Goal: Task Accomplishment & Management: Manage account settings

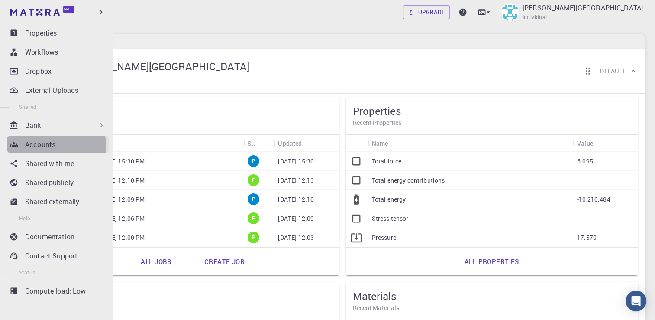
click at [37, 146] on p "Accounts" at bounding box center [40, 144] width 30 height 10
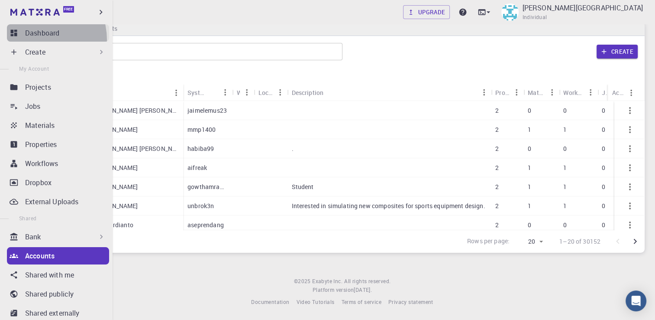
click at [35, 40] on link "Dashboard" at bounding box center [58, 32] width 102 height 17
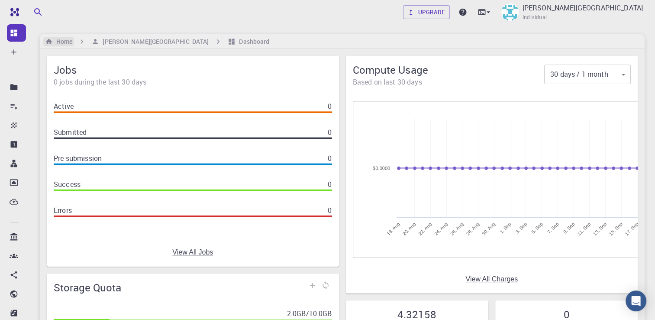
click at [64, 39] on h6 "Home" at bounding box center [62, 42] width 19 height 10
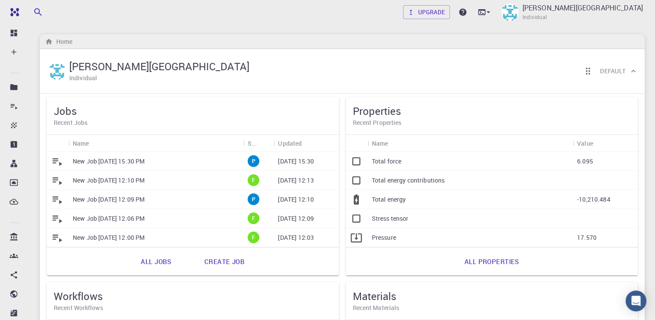
click at [473, 257] on link "All properties" at bounding box center [492, 261] width 74 height 21
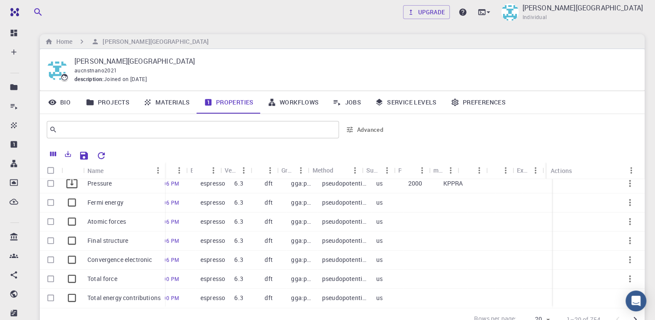
scroll to position [259, 300]
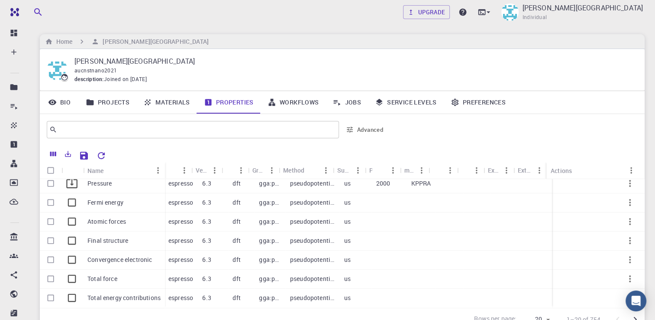
click at [417, 99] on link "Service Levels" at bounding box center [406, 102] width 76 height 23
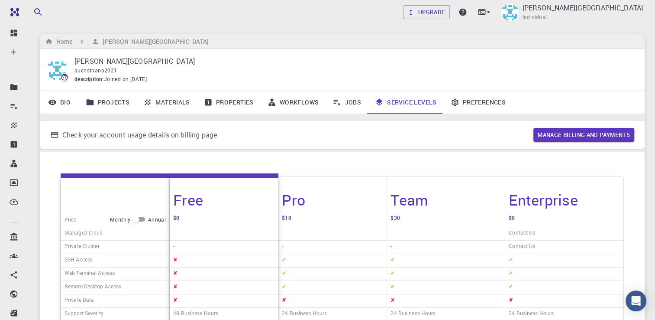
click at [479, 103] on link "Preferences" at bounding box center [478, 102] width 69 height 23
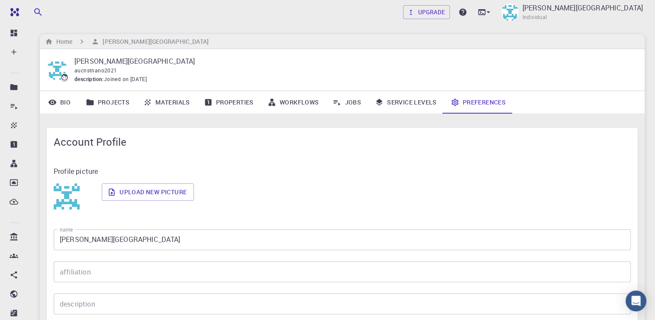
click at [70, 105] on link "Bio" at bounding box center [59, 102] width 39 height 23
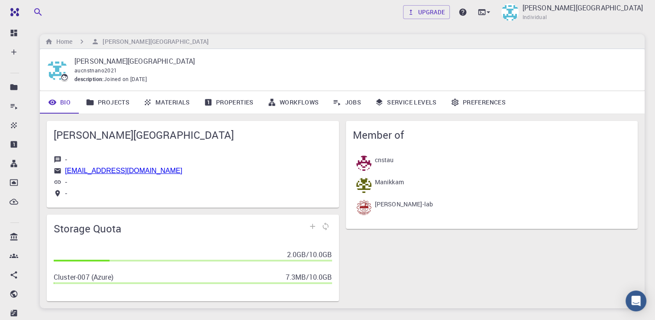
click at [393, 162] on p "cnstau" at bounding box center [384, 159] width 19 height 9
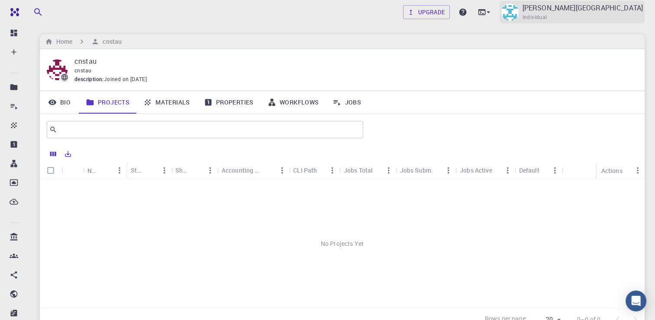
click at [547, 21] on span "Individual" at bounding box center [534, 17] width 25 height 9
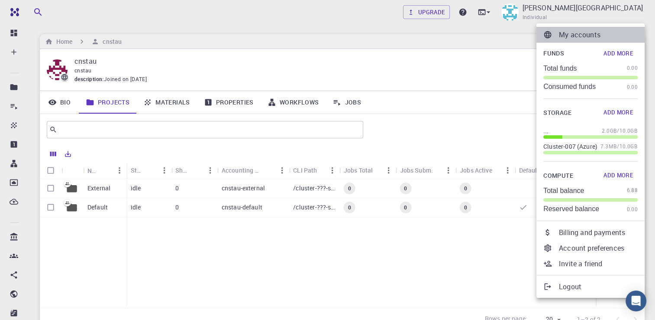
click at [579, 34] on p "My accounts" at bounding box center [598, 34] width 79 height 10
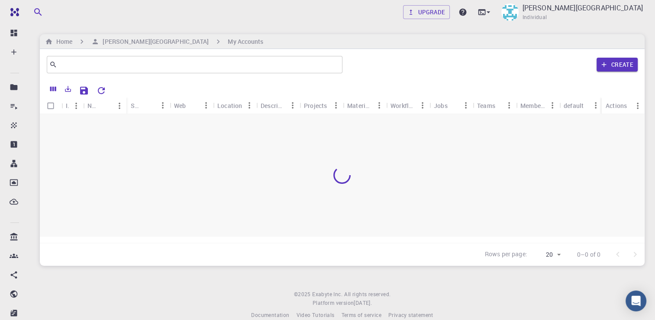
click at [588, 12] on div "My accounts Funds Add More Total funds 0.00 Consumed funds 0.00 Storage Add Mor…" at bounding box center [327, 160] width 655 height 320
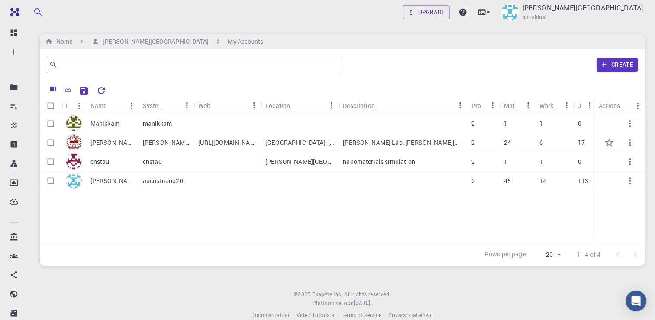
click at [100, 142] on p "[PERSON_NAME]-lab" at bounding box center [113, 142] width 44 height 9
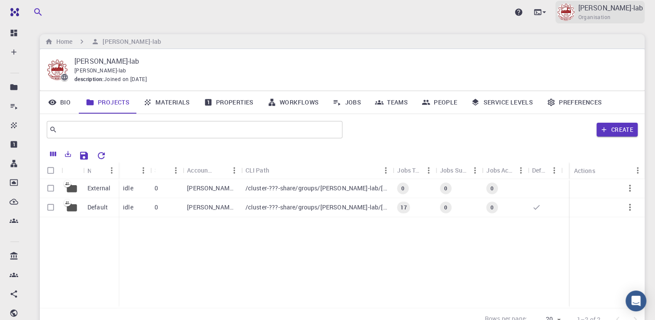
click at [611, 15] on span "Organisation" at bounding box center [594, 17] width 32 height 9
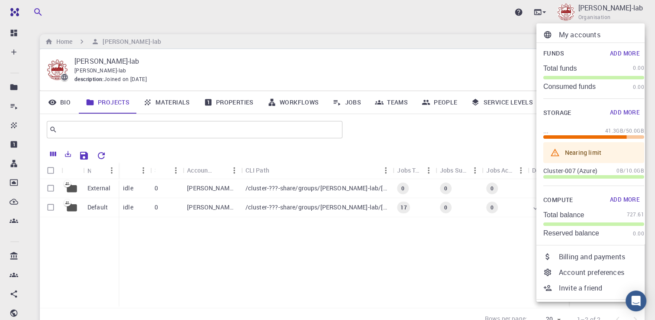
scroll to position [19, 0]
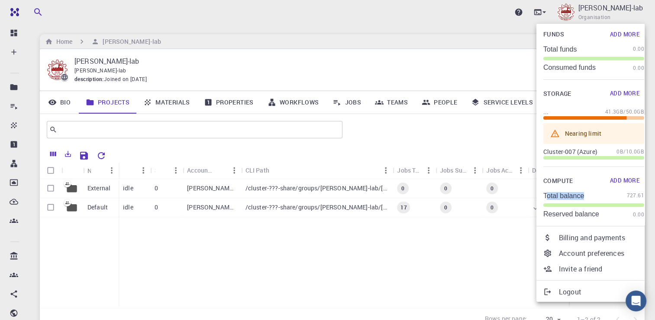
drag, startPoint x: 547, startPoint y: 197, endPoint x: 583, endPoint y: 192, distance: 35.4
click at [583, 192] on p "Total balance" at bounding box center [564, 196] width 41 height 8
drag, startPoint x: 583, startPoint y: 192, endPoint x: 569, endPoint y: 207, distance: 19.9
click at [569, 207] on div "Total balance 727.61 Reserved balance 0.00" at bounding box center [594, 205] width 101 height 28
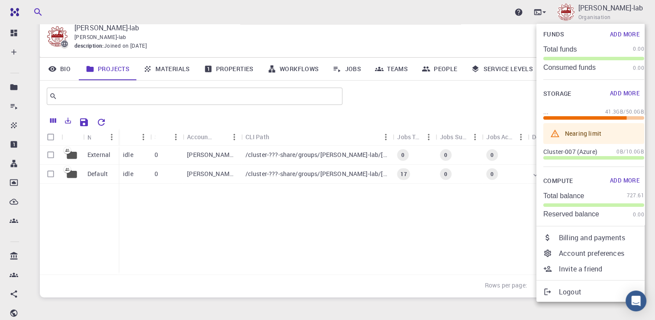
scroll to position [78, 0]
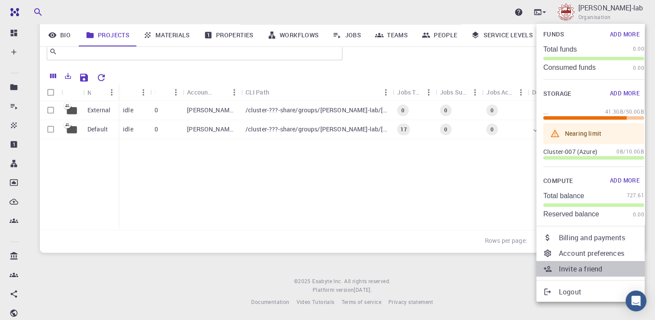
click at [576, 266] on p "Invite a friend" at bounding box center [601, 268] width 85 height 10
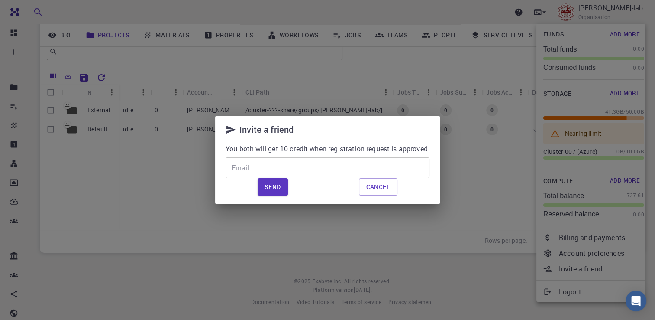
click at [244, 171] on input "Email" at bounding box center [328, 167] width 204 height 21
click at [265, 188] on button "Send" at bounding box center [273, 186] width 30 height 17
click at [268, 184] on button "Send" at bounding box center [273, 186] width 30 height 17
click at [267, 182] on button "Send" at bounding box center [273, 186] width 30 height 17
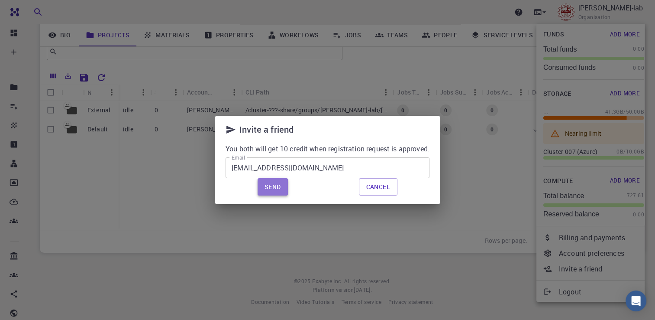
click at [274, 185] on button "Send" at bounding box center [273, 186] width 30 height 17
click at [276, 169] on input "[EMAIL_ADDRESS][DOMAIN_NAME]" at bounding box center [328, 167] width 204 height 21
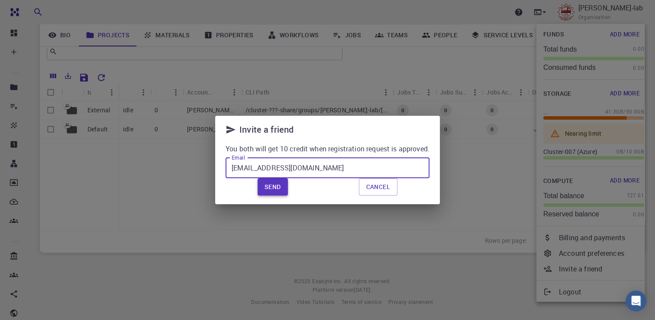
type input "[EMAIL_ADDRESS][DOMAIN_NAME]"
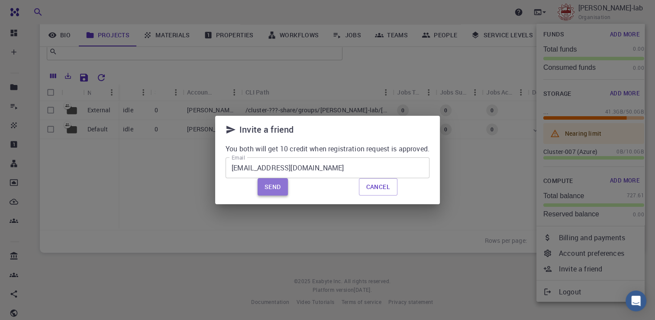
click at [277, 188] on button "Send" at bounding box center [273, 186] width 30 height 17
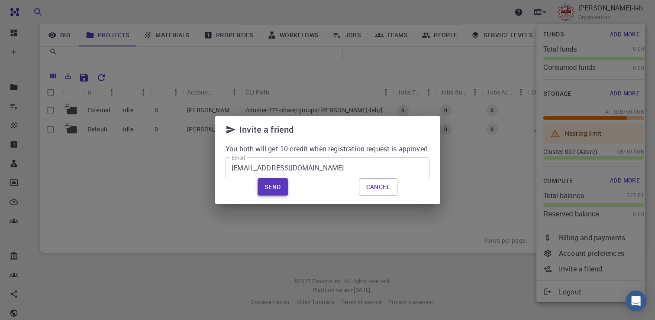
click at [277, 188] on button "Send" at bounding box center [273, 186] width 30 height 17
click at [377, 190] on button "Cancel" at bounding box center [378, 186] width 39 height 17
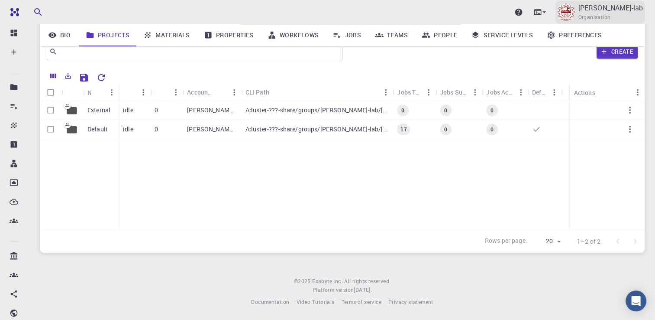
click at [611, 16] on span "Organisation" at bounding box center [594, 17] width 32 height 9
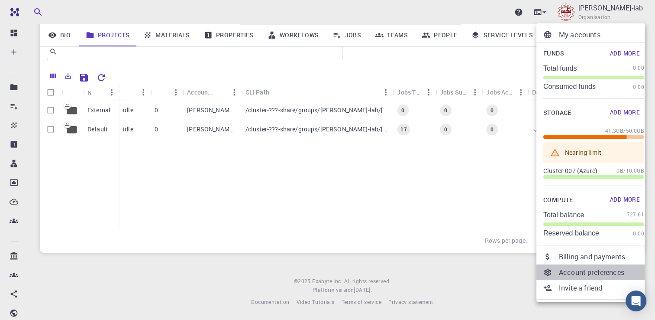
click at [577, 275] on p "Account preferences" at bounding box center [601, 272] width 85 height 10
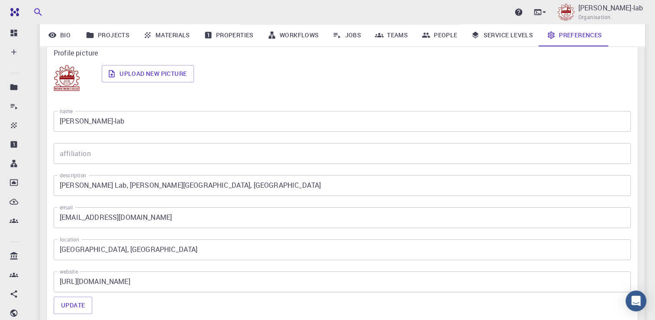
scroll to position [199, 0]
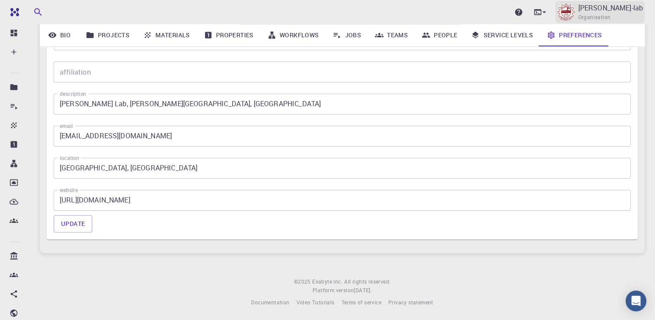
click at [639, 10] on p "[PERSON_NAME]-lab" at bounding box center [610, 8] width 65 height 10
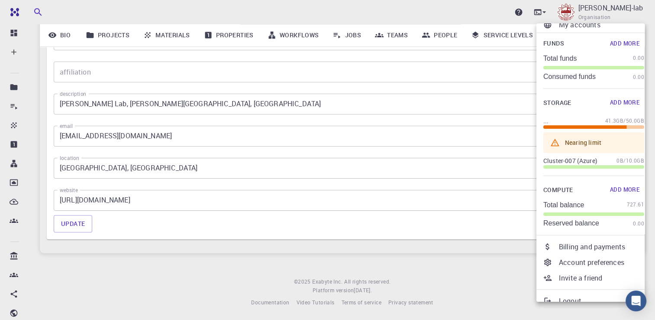
scroll to position [19, 0]
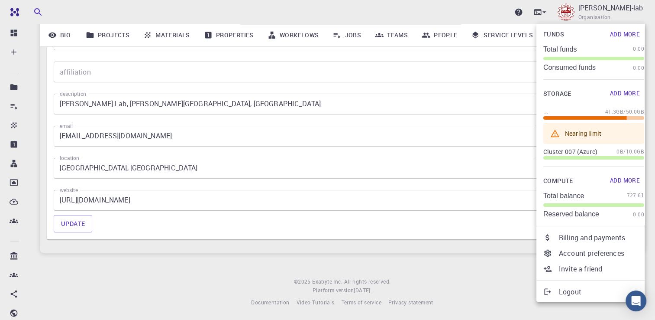
click at [588, 237] on p "Billing and payments" at bounding box center [601, 237] width 85 height 10
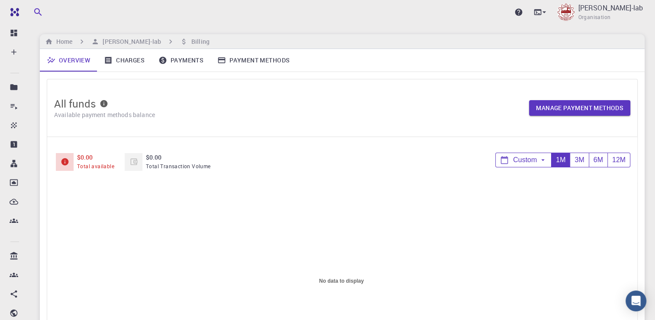
click at [133, 56] on link "Charges" at bounding box center [124, 60] width 55 height 23
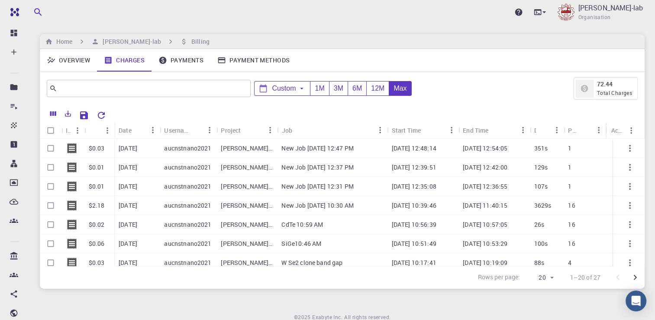
click at [169, 58] on link "Payments" at bounding box center [181, 60] width 59 height 23
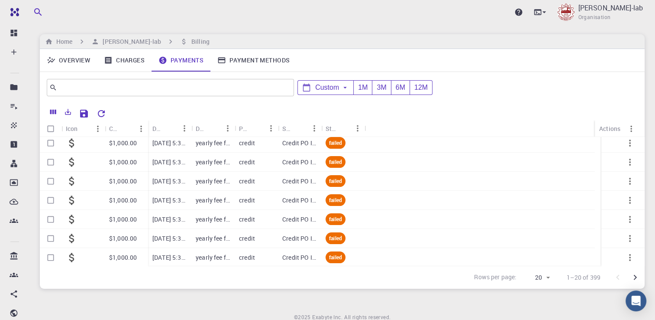
scroll to position [252, 0]
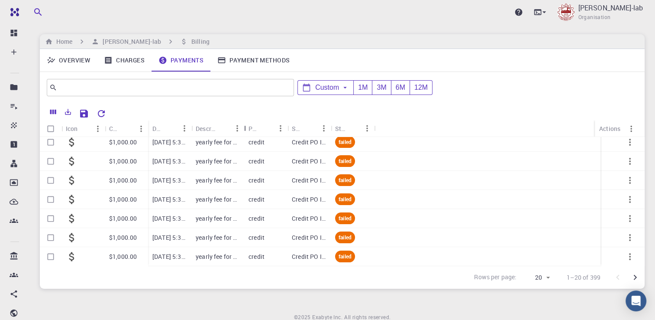
drag, startPoint x: 232, startPoint y: 124, endPoint x: 260, endPoint y: 123, distance: 27.7
click at [249, 123] on div "Description" at bounding box center [245, 128] width 9 height 17
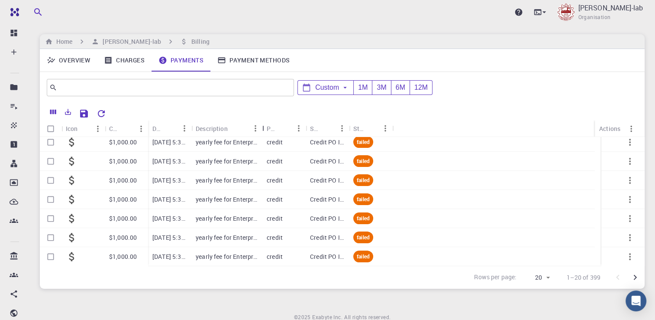
click at [260, 123] on div "Description" at bounding box center [263, 128] width 9 height 17
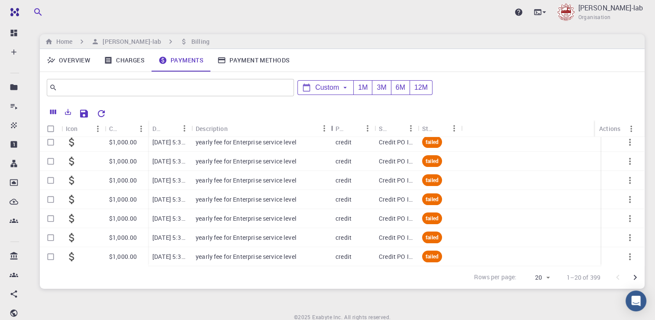
drag, startPoint x: 260, startPoint y: 123, endPoint x: 327, endPoint y: 129, distance: 66.5
click at [337, 125] on div "Description" at bounding box center [332, 128] width 9 height 17
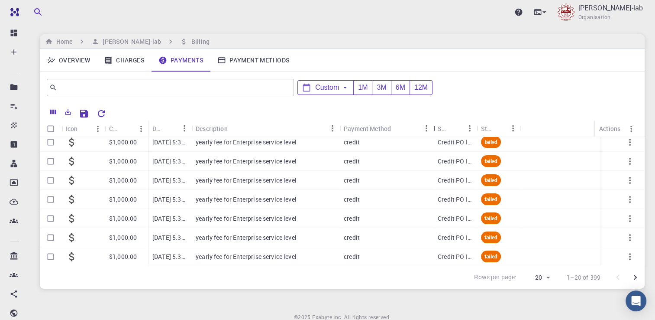
drag, startPoint x: 388, startPoint y: 125, endPoint x: 438, endPoint y: 120, distance: 51.0
click at [438, 120] on div "Payment Method" at bounding box center [434, 128] width 9 height 17
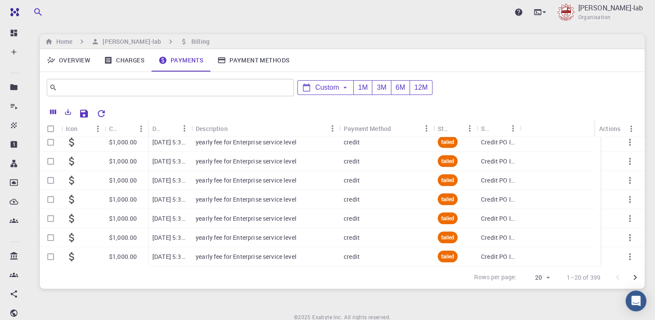
scroll to position [0, 0]
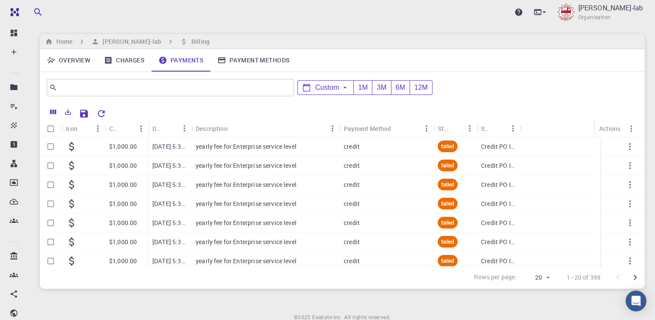
click at [275, 147] on p "yearly fee for Enterprise service level" at bounding box center [246, 146] width 101 height 9
click at [456, 144] on span "failed" at bounding box center [448, 145] width 20 height 7
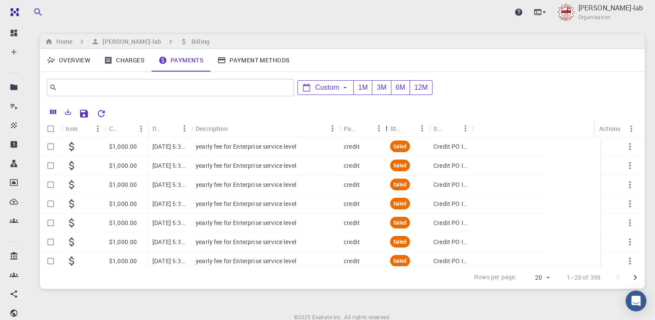
drag, startPoint x: 431, startPoint y: 127, endPoint x: 383, endPoint y: 126, distance: 47.7
click at [383, 126] on div "Payment Method" at bounding box center [386, 128] width 9 height 17
click at [430, 124] on div "Status" at bounding box center [431, 128] width 9 height 17
click at [466, 130] on icon "Menu" at bounding box center [467, 128] width 2 height 6
click at [631, 275] on icon "Go to next page" at bounding box center [635, 277] width 10 height 10
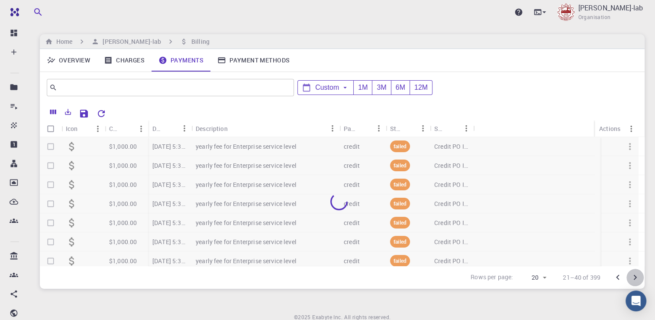
click at [631, 275] on icon "Go to next page" at bounding box center [635, 277] width 10 height 10
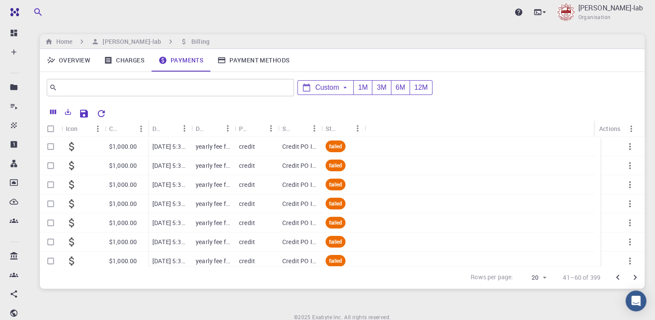
click at [394, 28] on div "Upgrade [PERSON_NAME]-lab Organisation Home [PERSON_NAME]-lab Billing Overview …" at bounding box center [342, 178] width 626 height 356
